Goal: Transaction & Acquisition: Purchase product/service

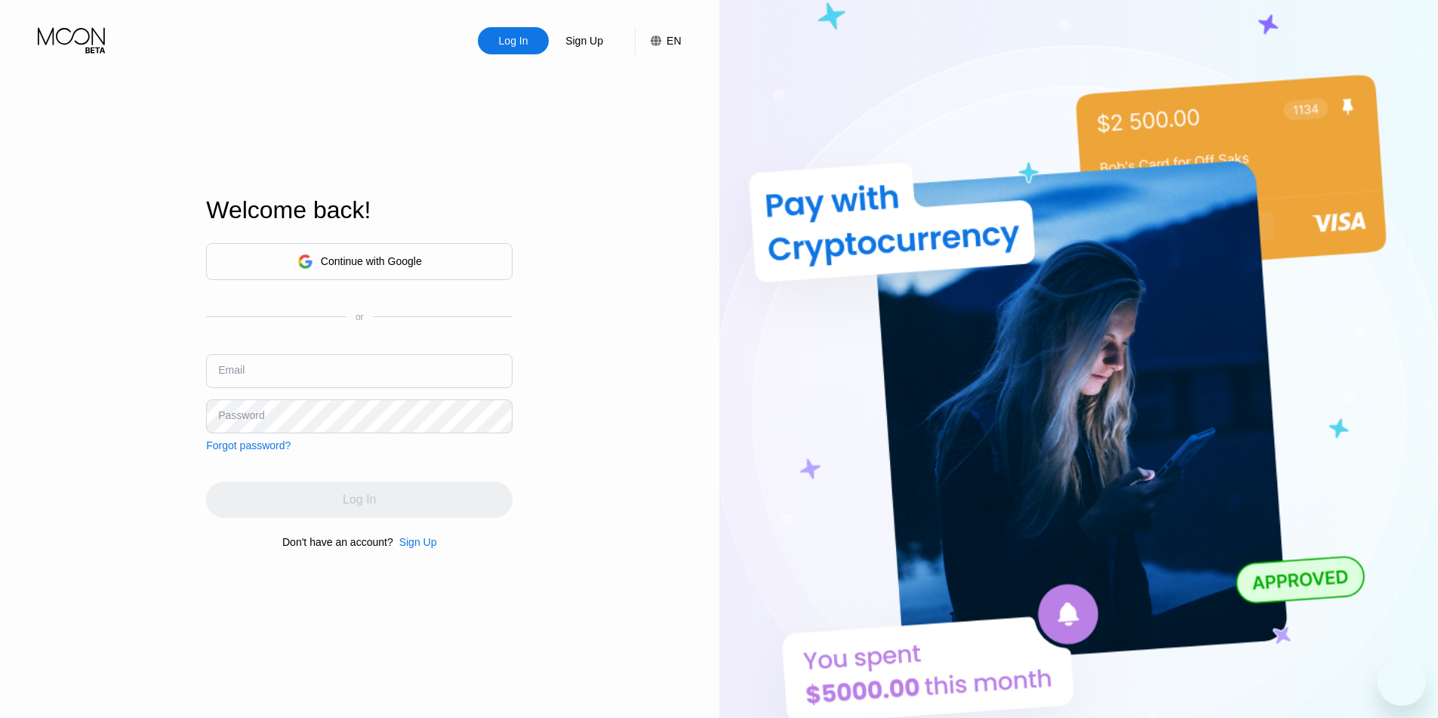
click at [424, 266] on div "Continue with Google" at bounding box center [359, 261] width 306 height 37
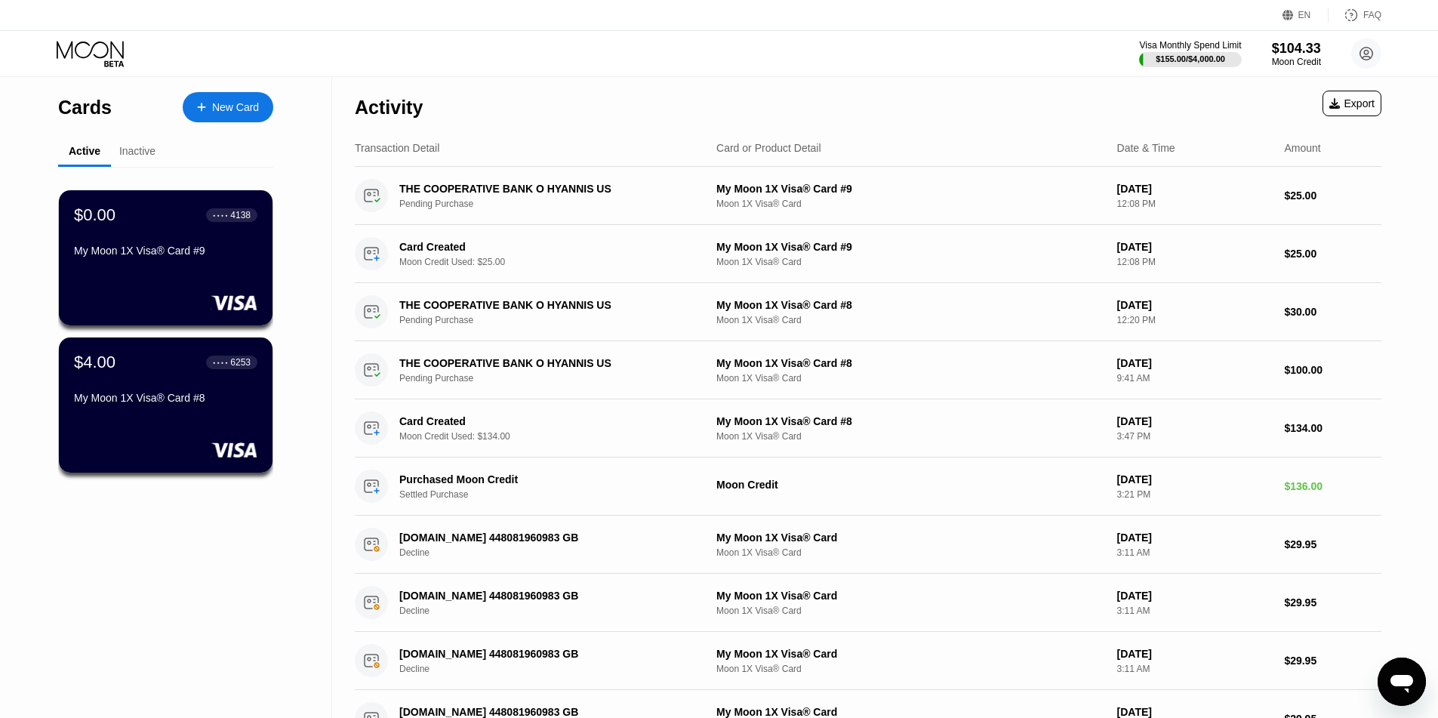
click at [224, 104] on div "New Card" at bounding box center [235, 107] width 47 height 13
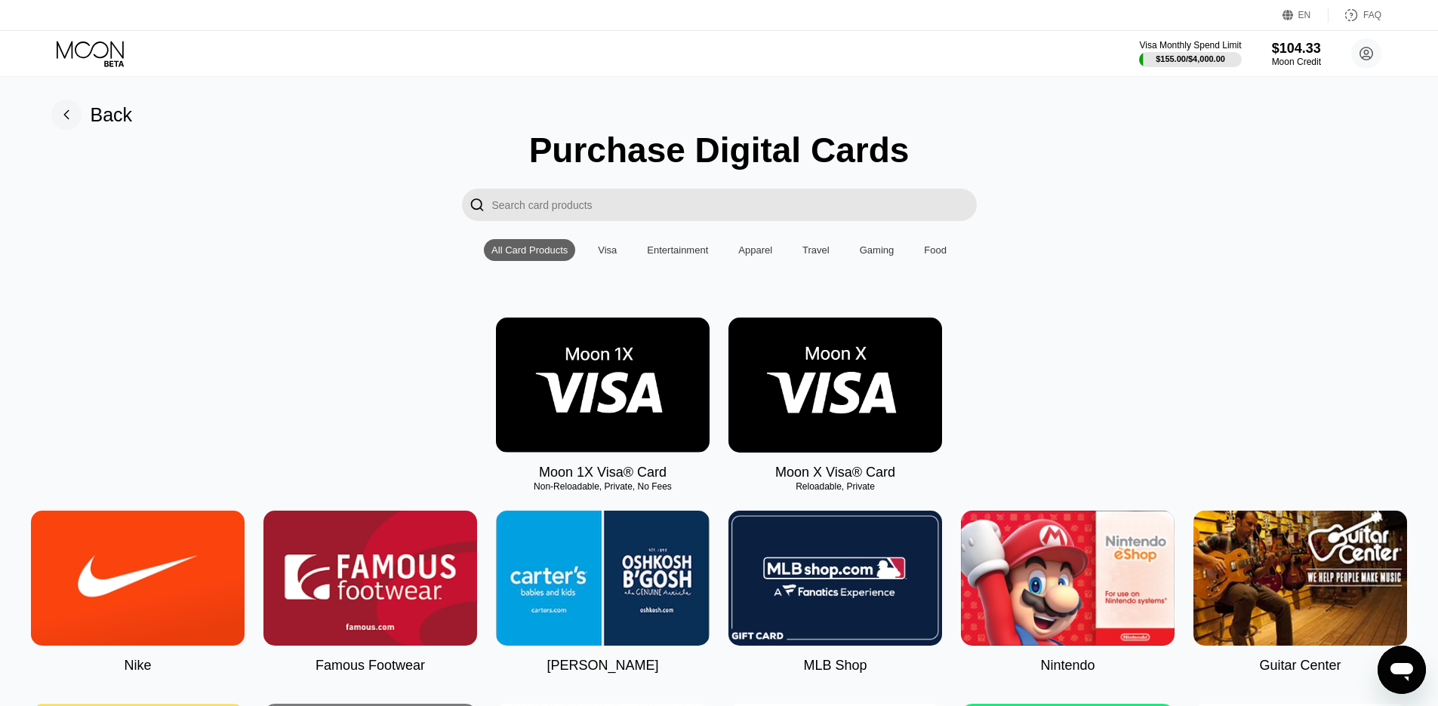
click at [589, 395] on img at bounding box center [603, 385] width 214 height 135
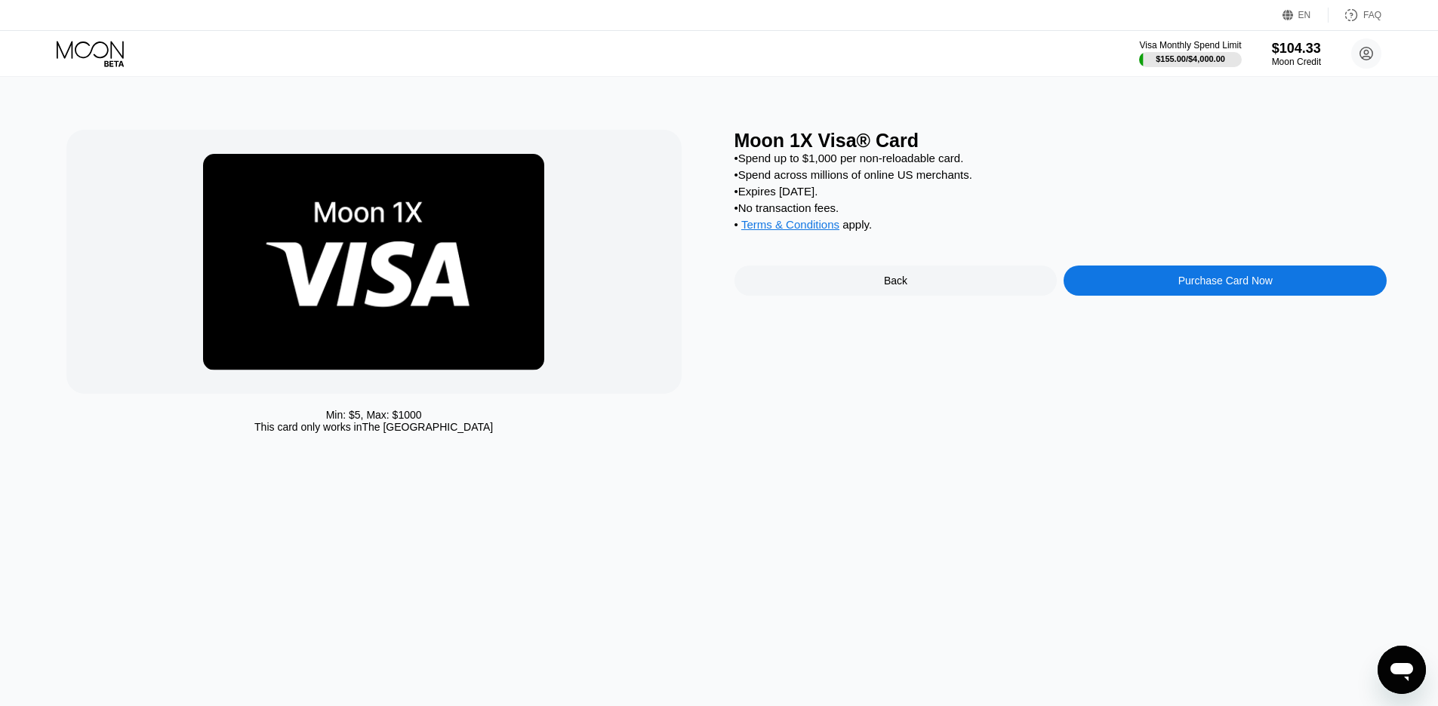
click at [1291, 292] on div "Purchase Card Now" at bounding box center [1224, 281] width 323 height 30
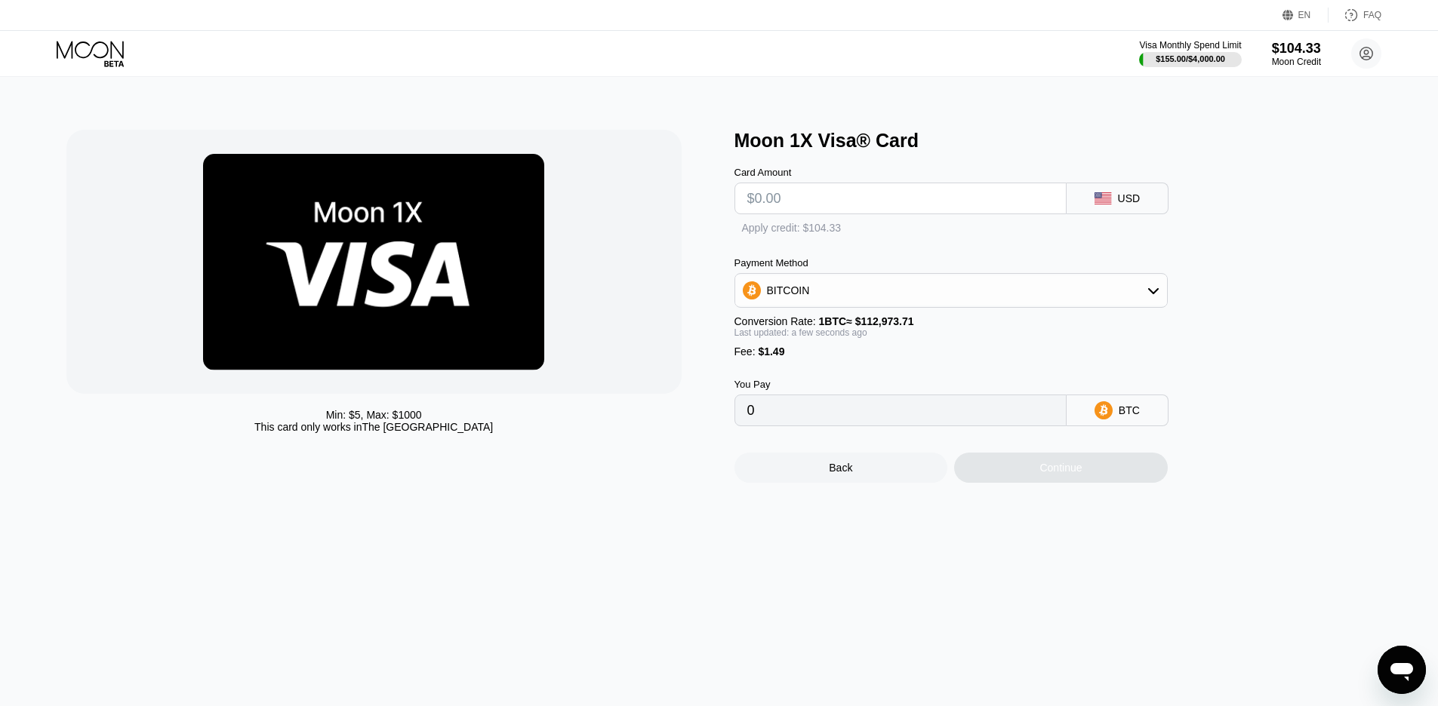
type input "0"
click at [886, 194] on input "text" at bounding box center [900, 198] width 306 height 30
type input "$1"
type input "0.00002205"
type input "$10"
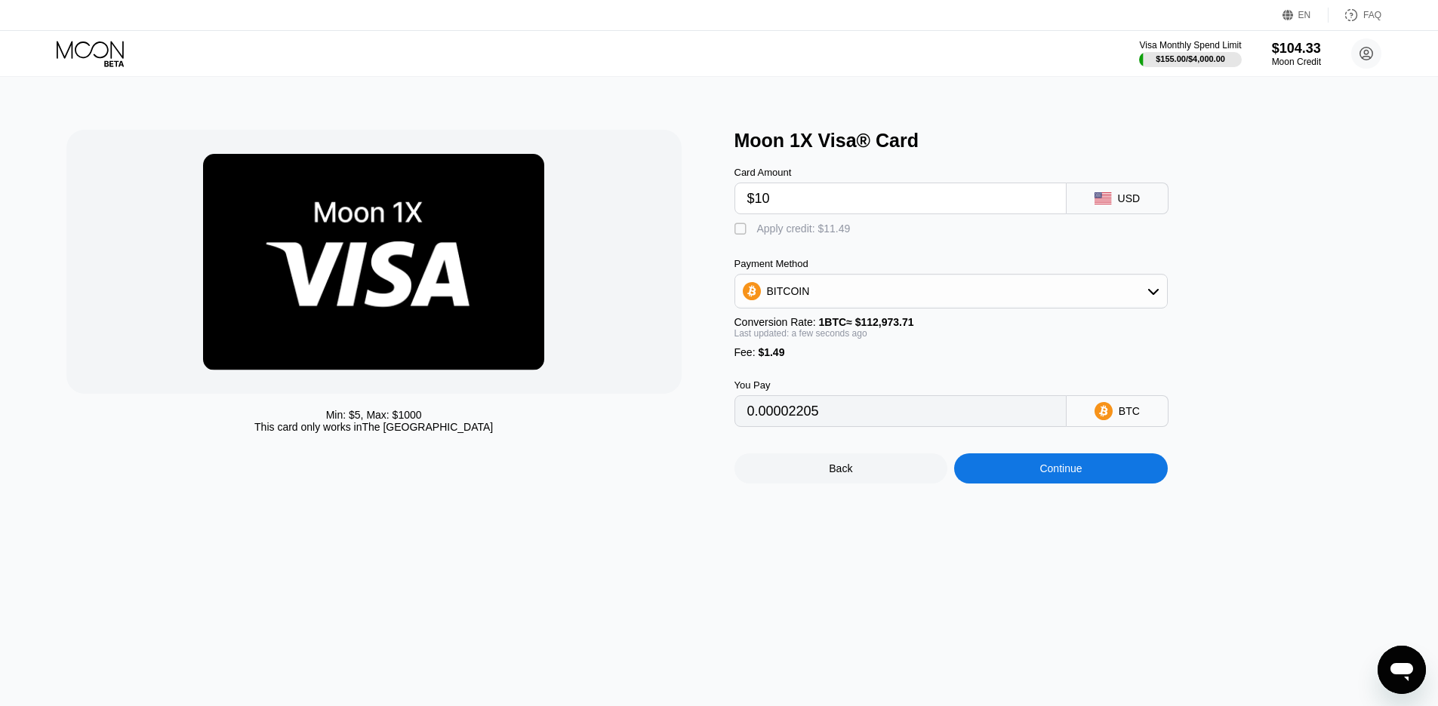
type input "0.00010171"
type input "$100"
type input "0.00089836"
type input "$100"
click at [1082, 475] on div "Continue" at bounding box center [1060, 469] width 42 height 12
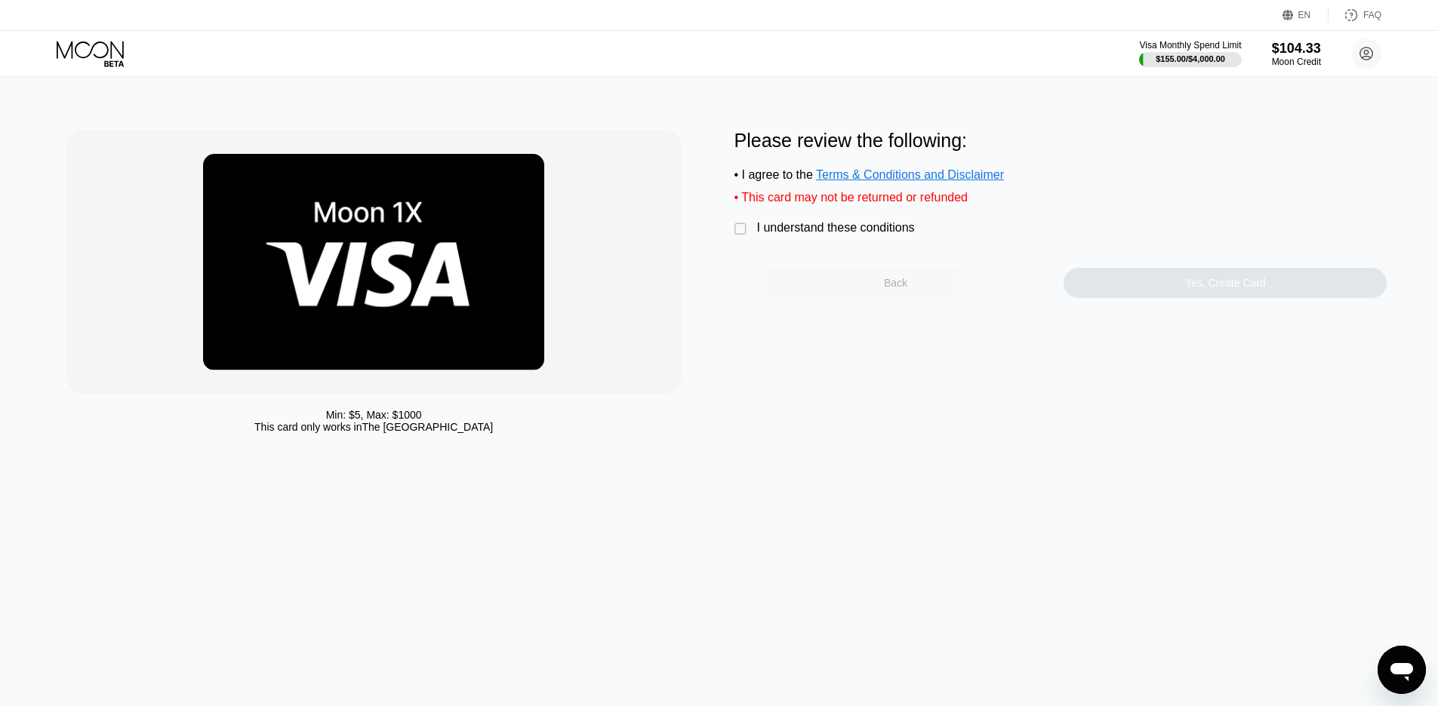
click at [826, 288] on div "Back" at bounding box center [895, 283] width 323 height 30
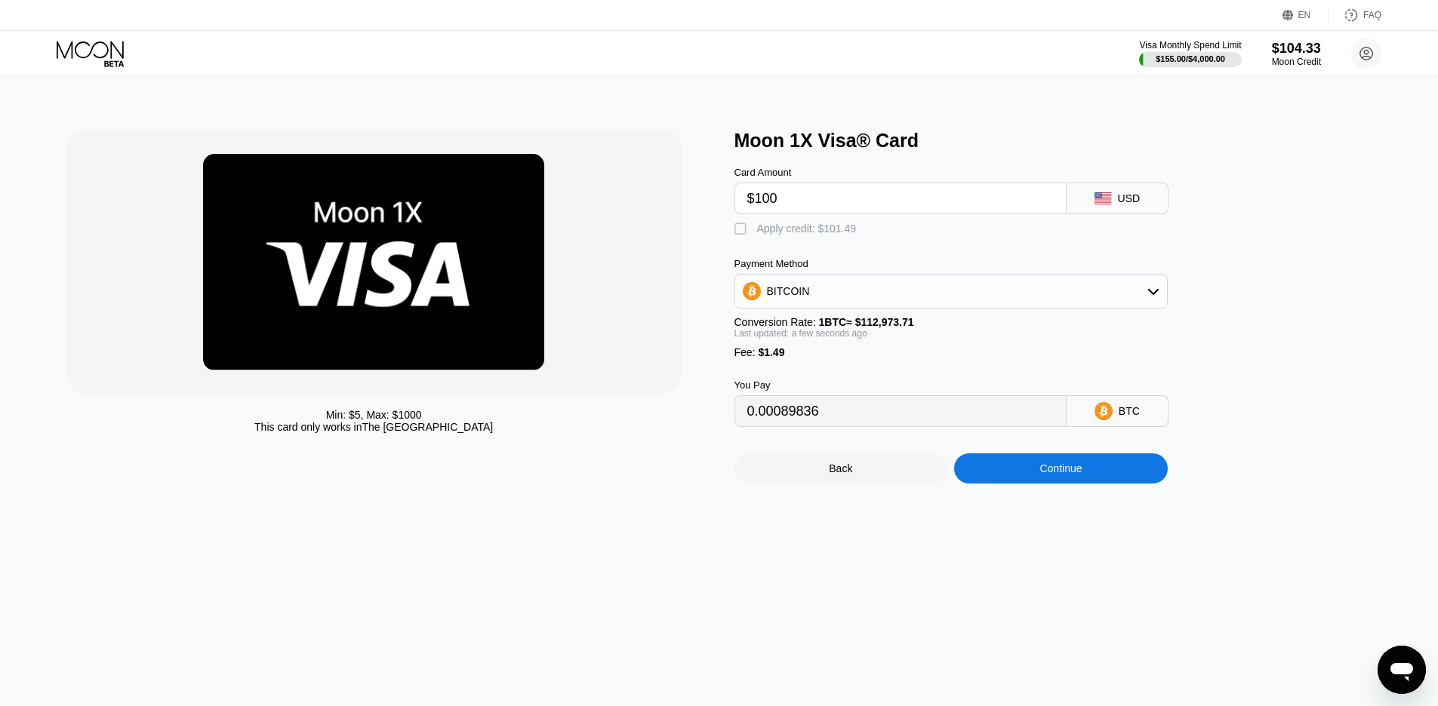
click at [740, 235] on div "" at bounding box center [741, 229] width 15 height 15
type input "0"
click at [1116, 484] on div "Continue" at bounding box center [1061, 469] width 214 height 30
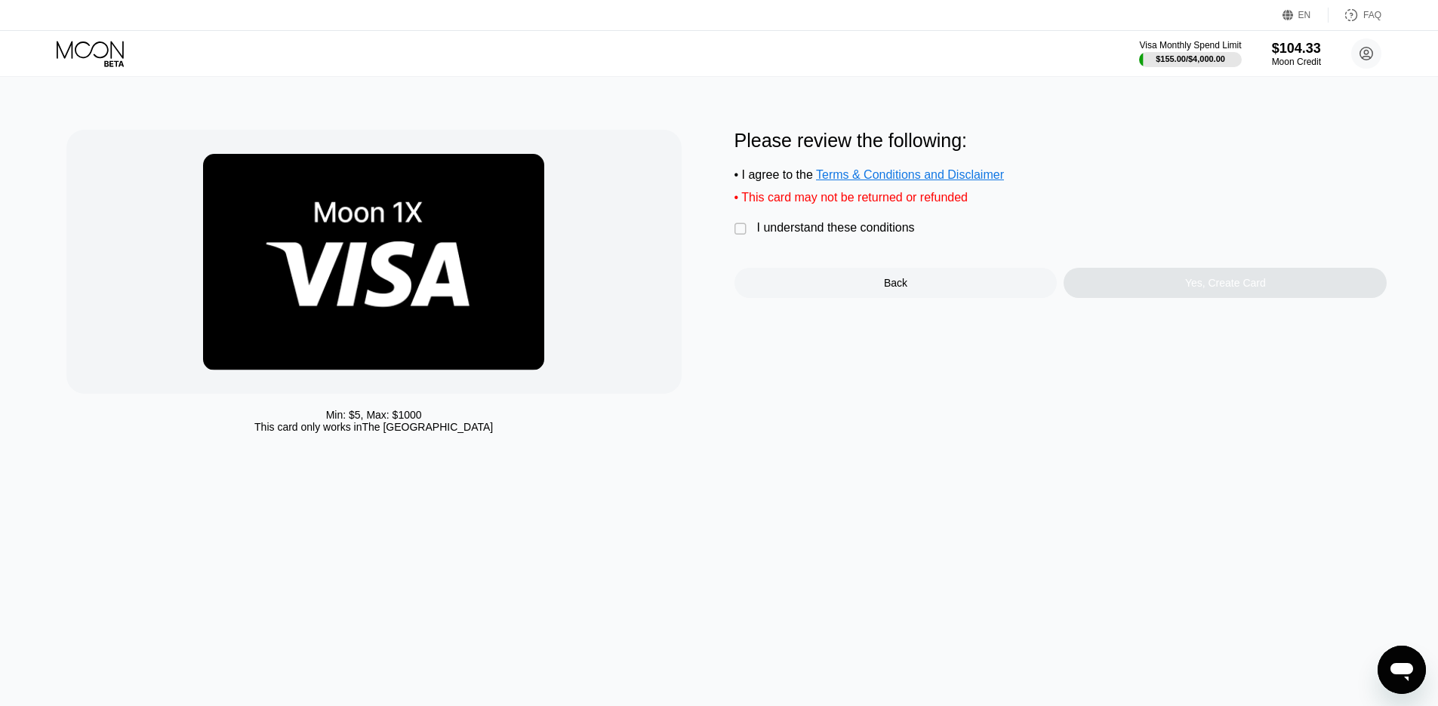
click at [800, 235] on div "I understand these conditions" at bounding box center [836, 228] width 158 height 14
click at [1192, 289] on div "Yes, Create Card" at bounding box center [1225, 283] width 81 height 12
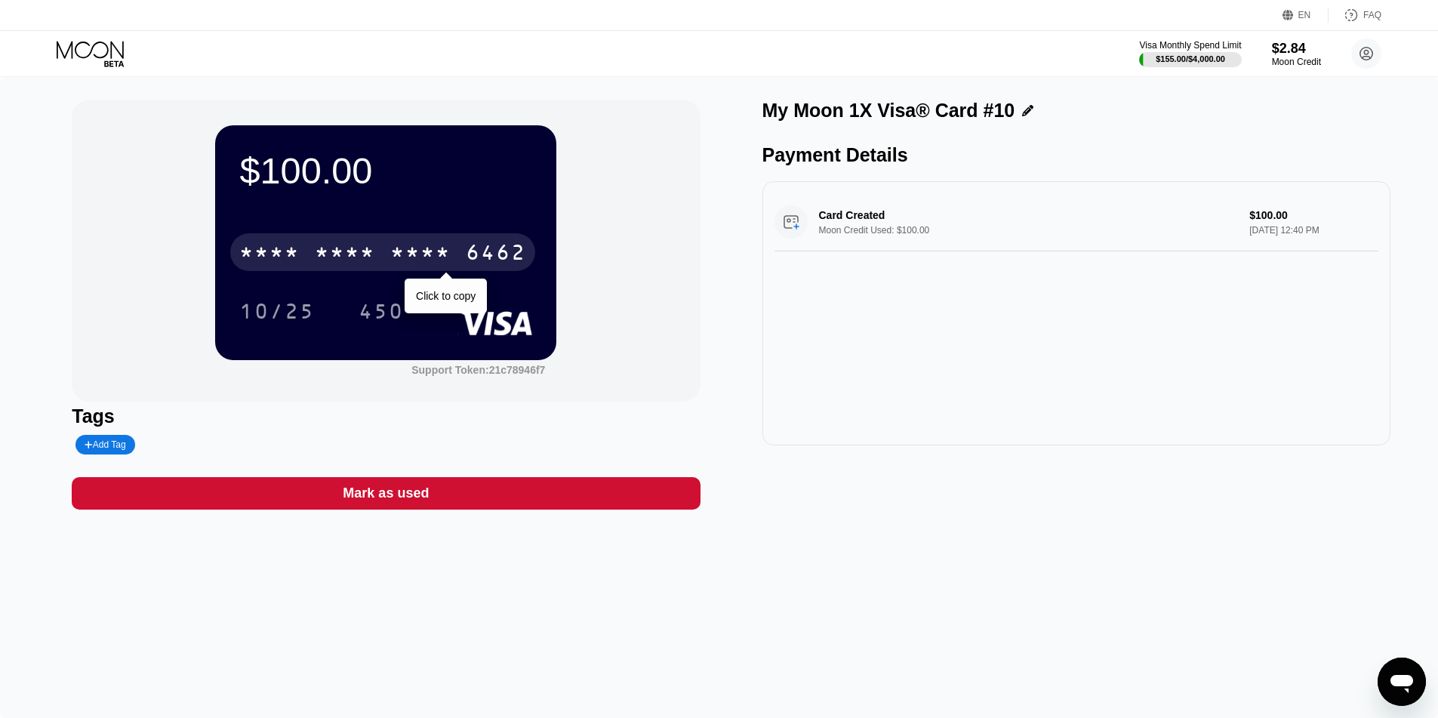
click at [444, 262] on div "* * * *" at bounding box center [420, 254] width 60 height 24
click at [445, 260] on div "2669" at bounding box center [420, 254] width 60 height 24
click at [447, 255] on div "* * * *" at bounding box center [420, 254] width 60 height 24
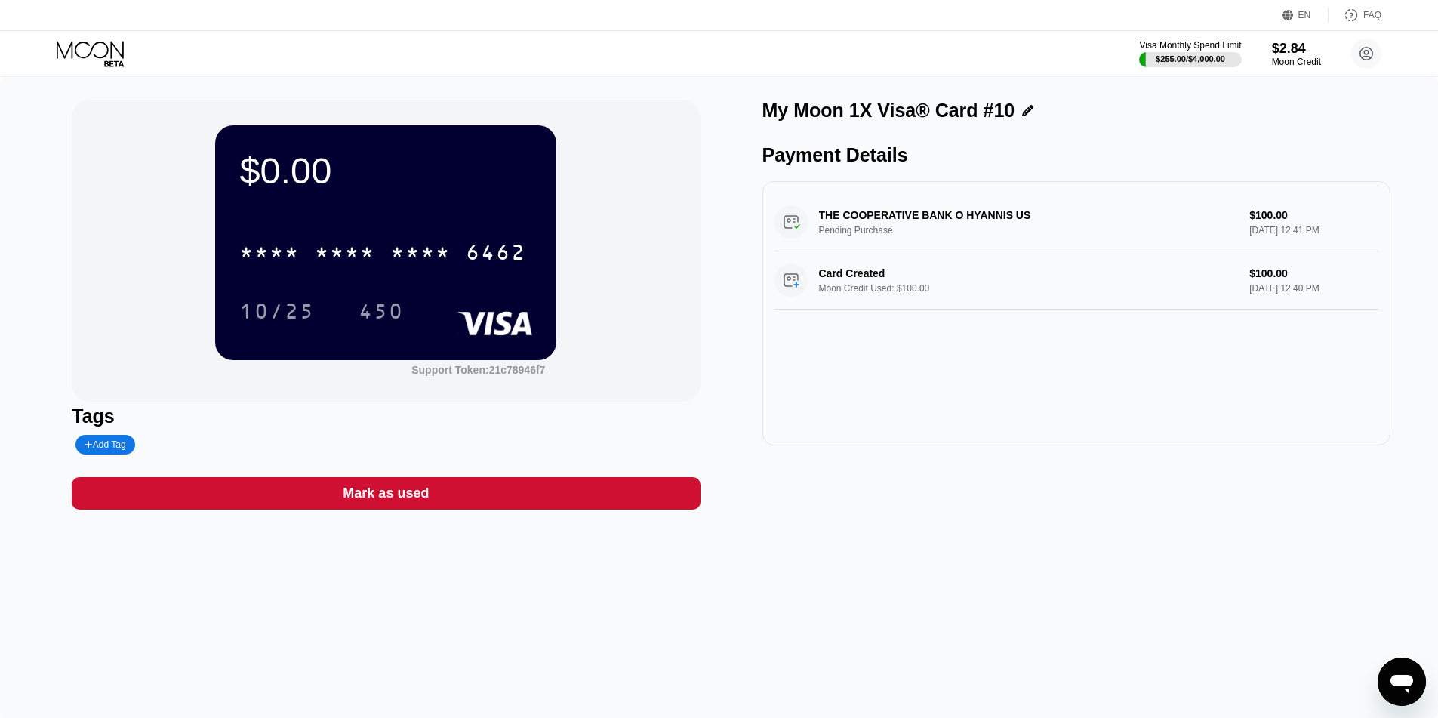
click at [95, 55] on icon at bounding box center [90, 49] width 67 height 17
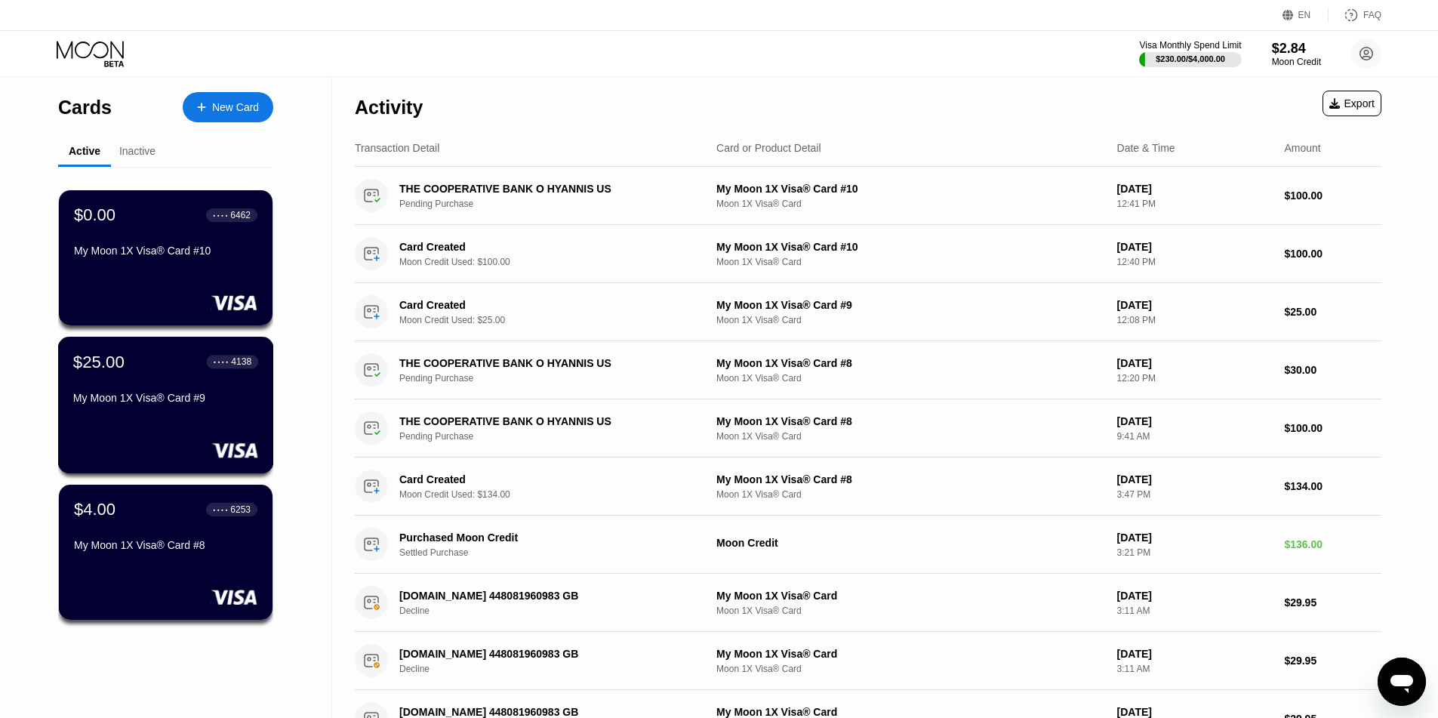
click at [146, 378] on div "$25.00 ● ● ● ● 4138 My Moon 1X Visa® Card #9" at bounding box center [165, 381] width 185 height 58
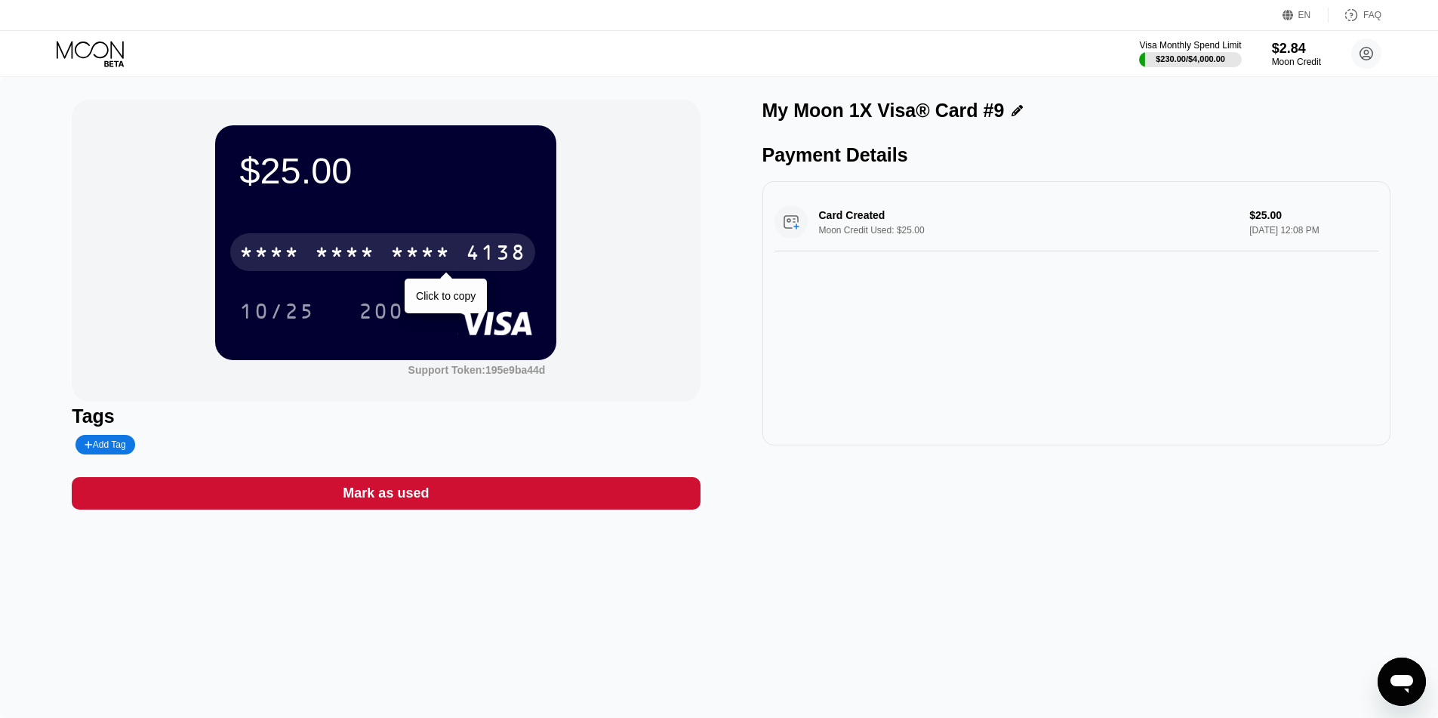
click at [370, 254] on div "* * * *" at bounding box center [345, 254] width 60 height 24
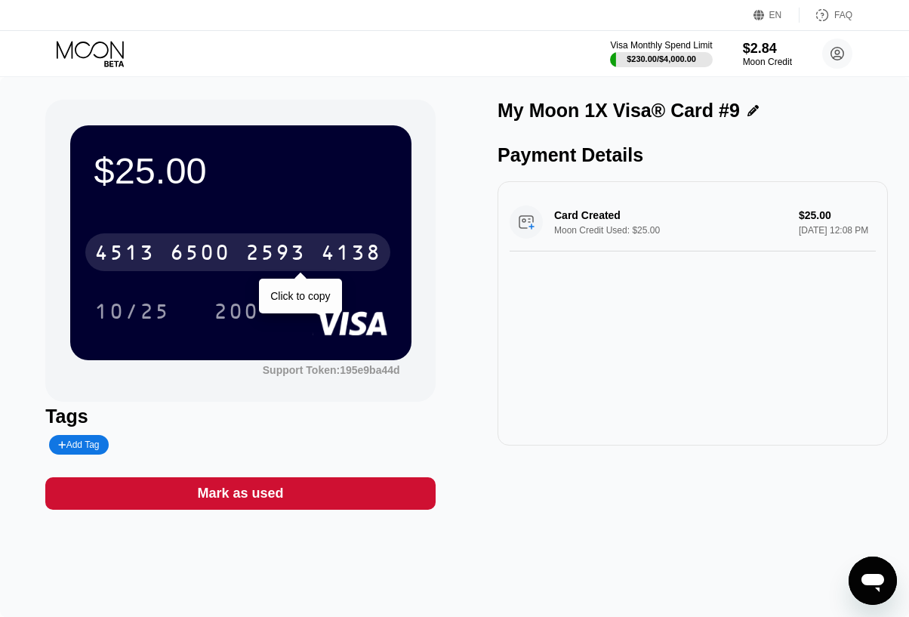
click at [211, 266] on div "6500" at bounding box center [200, 254] width 60 height 24
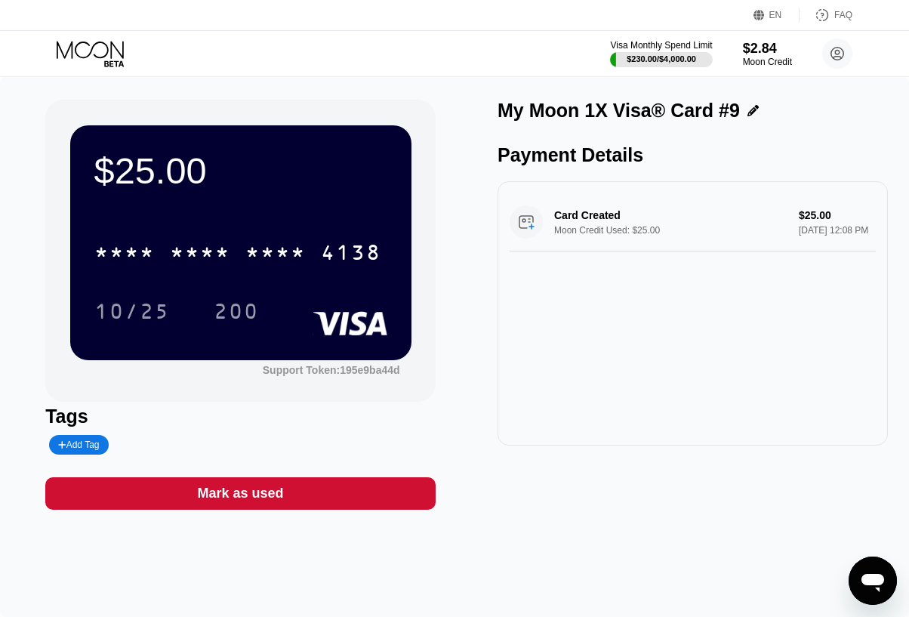
click at [384, 35] on div "Visa Monthly Spend Limit $230.00 / $4,000.00 $2.84 Moon Credit [PERSON_NAME] [P…" at bounding box center [454, 53] width 909 height 45
